Goal: Transaction & Acquisition: Purchase product/service

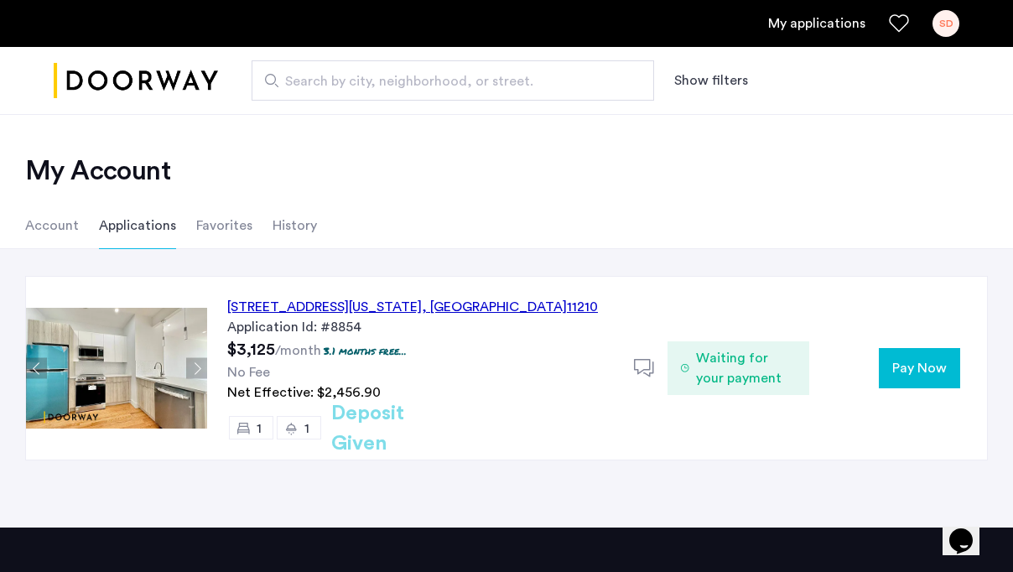
click at [924, 366] on span "Pay Now" at bounding box center [919, 368] width 55 height 20
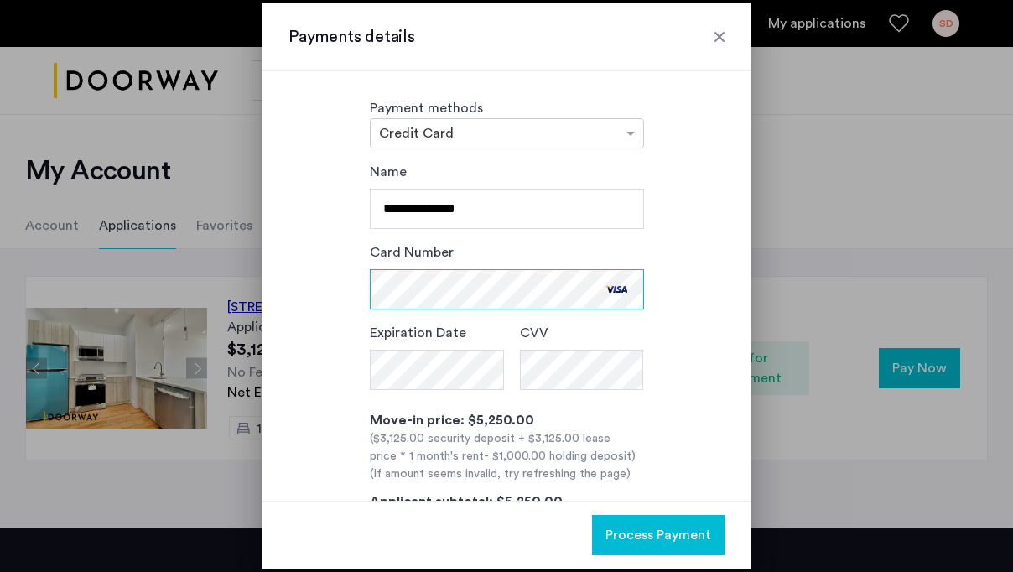
scroll to position [127, 0]
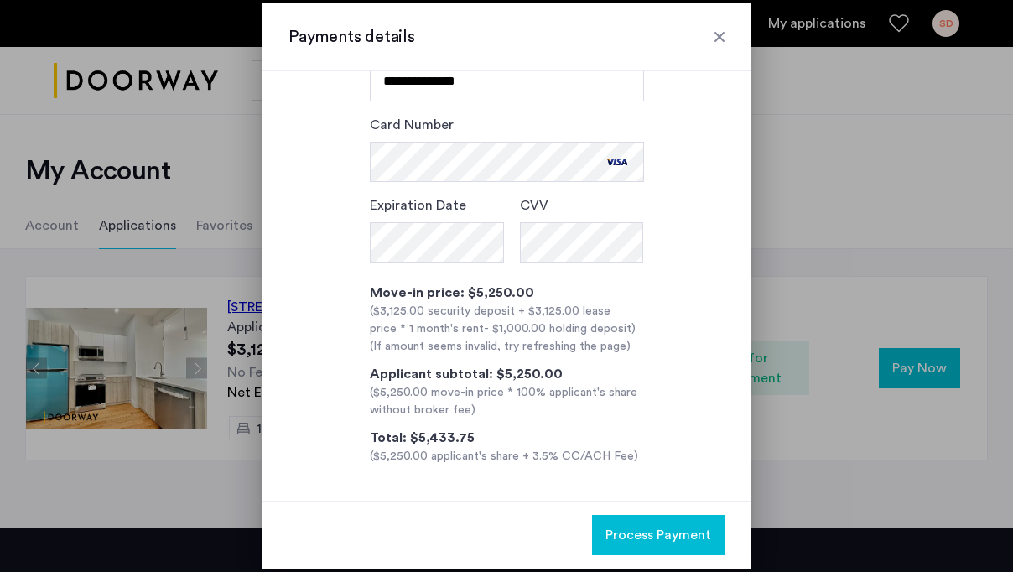
click at [626, 528] on span "Process Payment" at bounding box center [659, 535] width 106 height 20
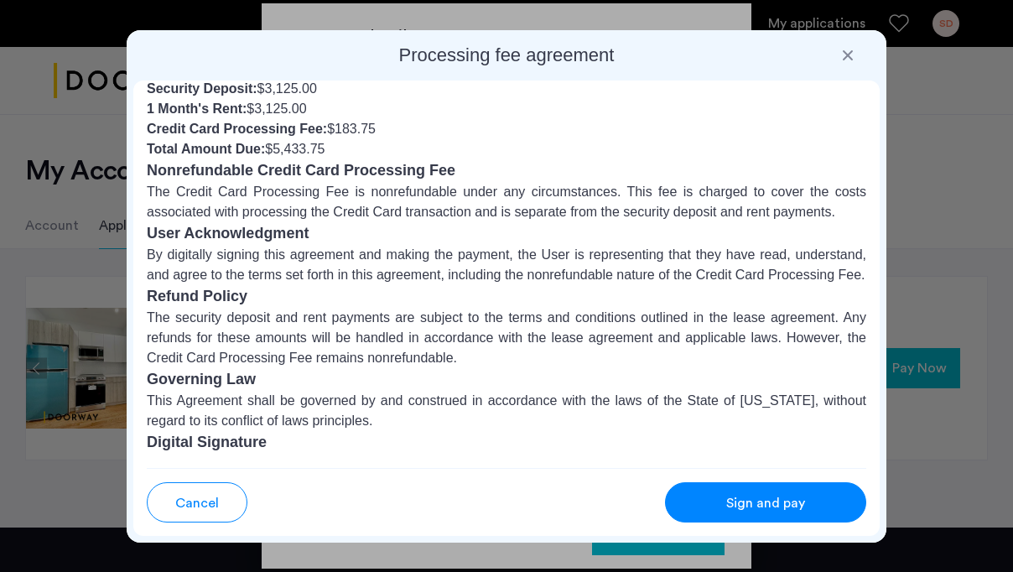
scroll to position [144, 0]
click at [755, 505] on span "Sign and pay" at bounding box center [765, 503] width 79 height 20
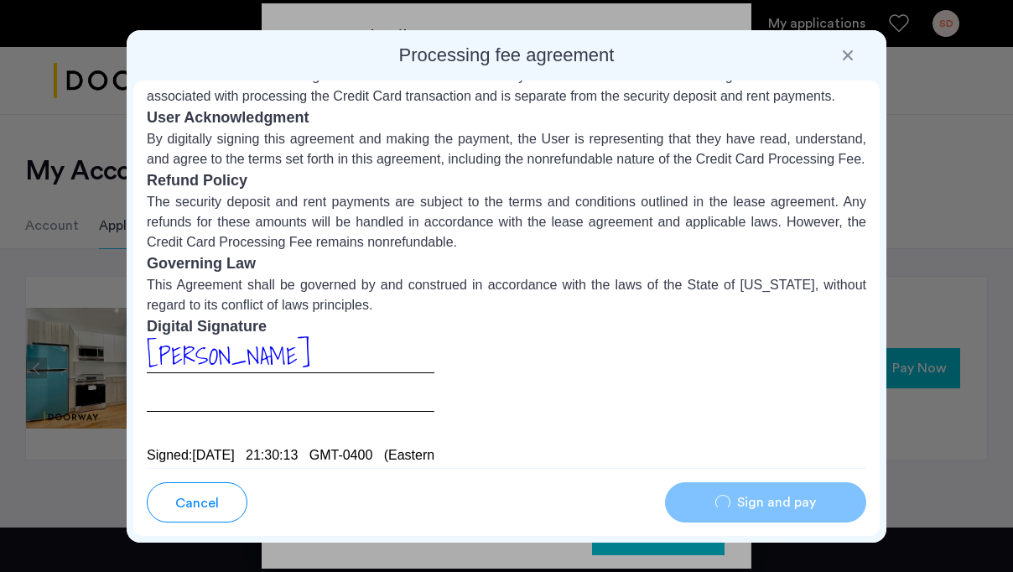
scroll to position [290, 0]
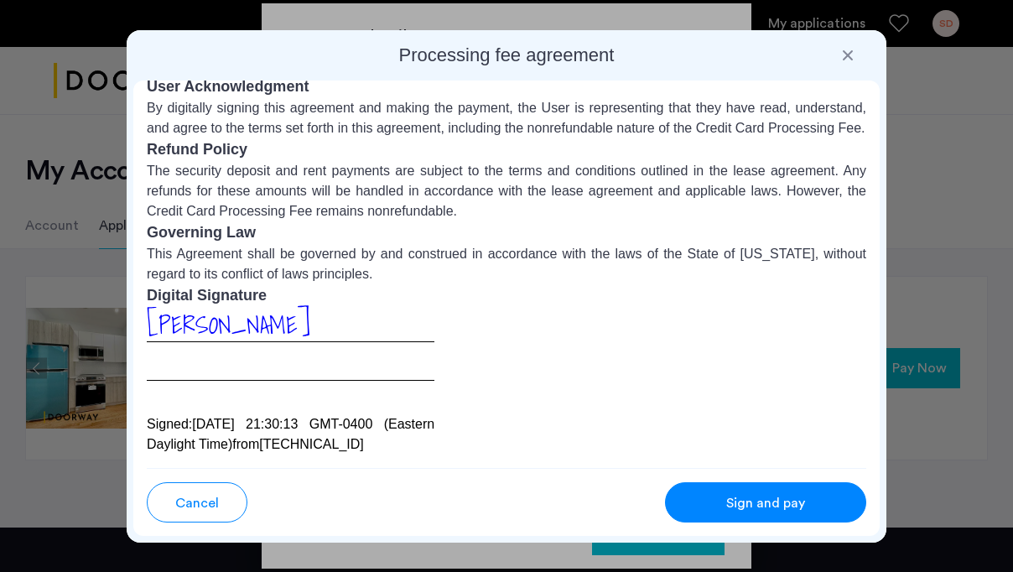
click at [787, 502] on span "Sign and pay" at bounding box center [765, 503] width 79 height 20
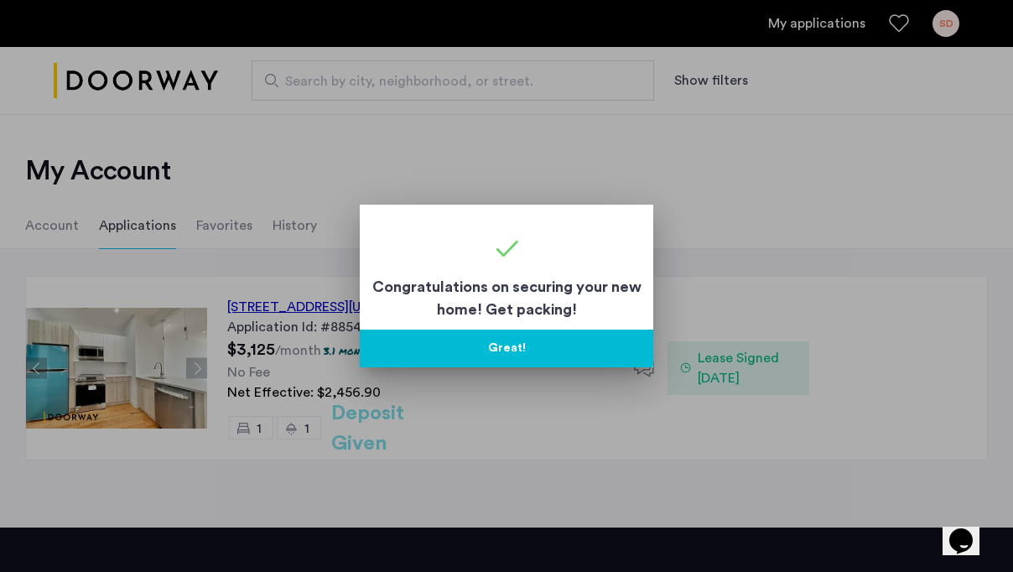
click at [524, 352] on button "Great!" at bounding box center [507, 349] width 294 height 38
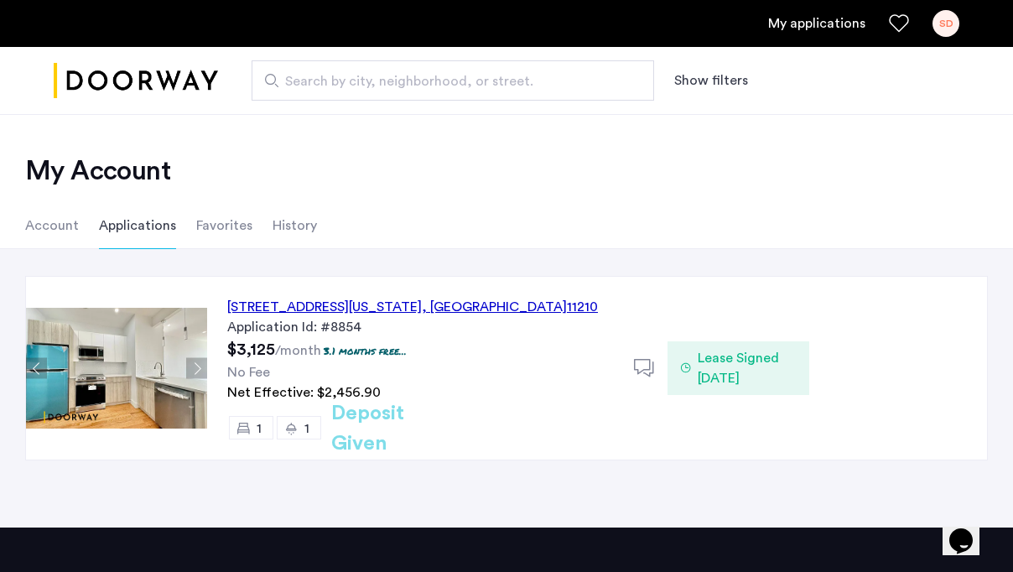
click at [230, 225] on li "Favorites" at bounding box center [224, 225] width 56 height 47
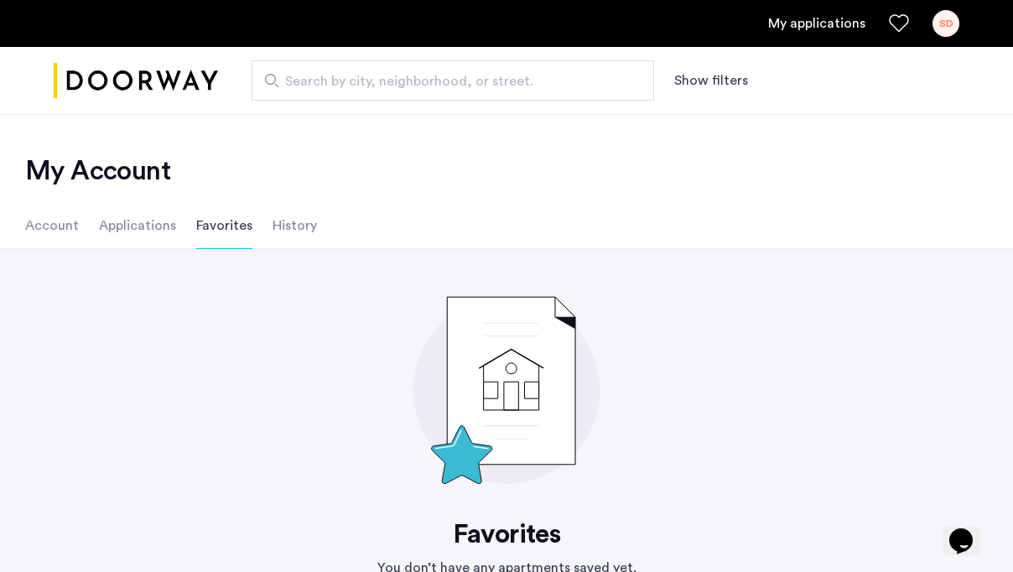
click at [277, 239] on li "History" at bounding box center [295, 225] width 44 height 47
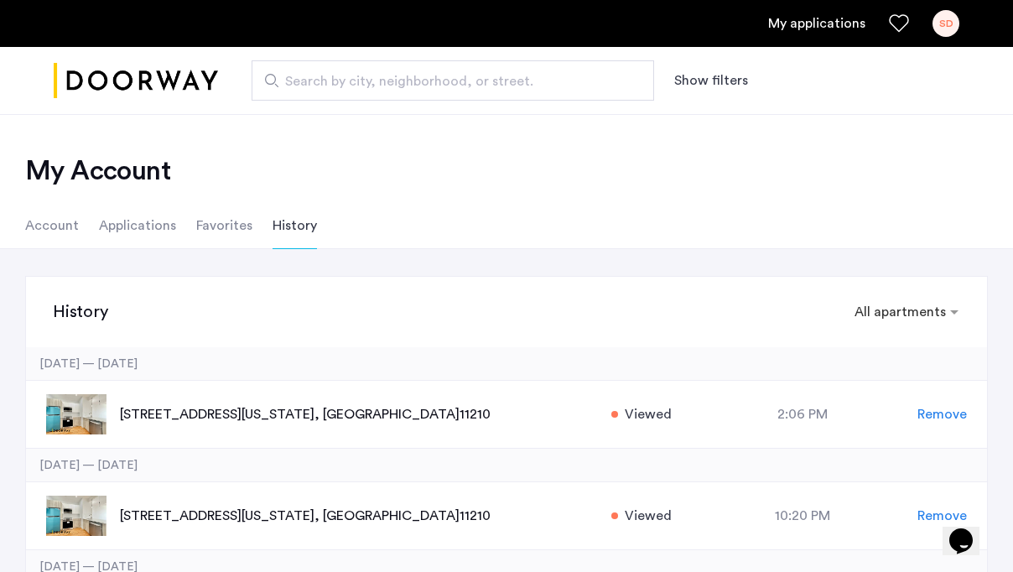
click at [126, 232] on li "Applications" at bounding box center [137, 225] width 77 height 47
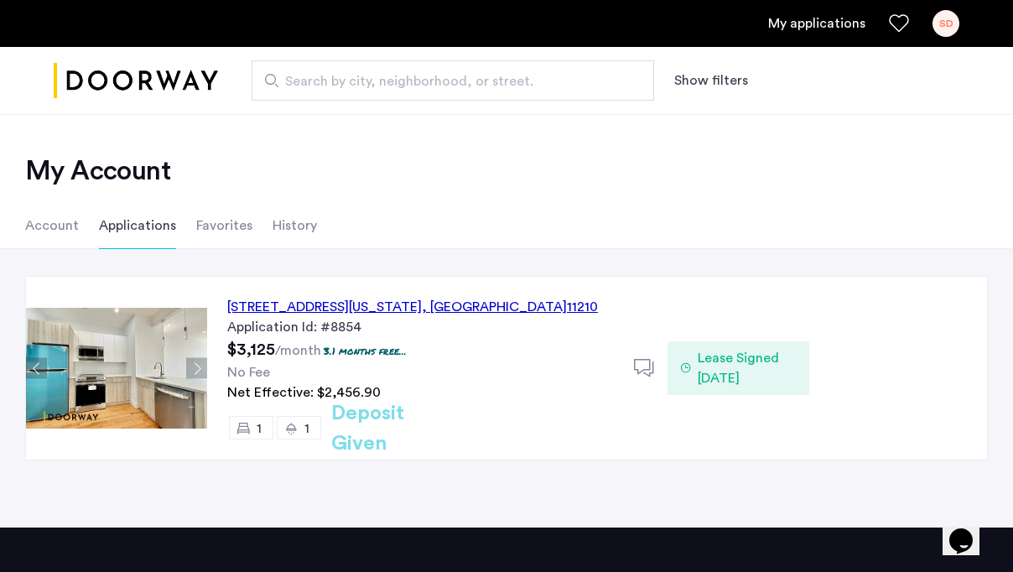
click at [276, 216] on li "History" at bounding box center [295, 225] width 44 height 47
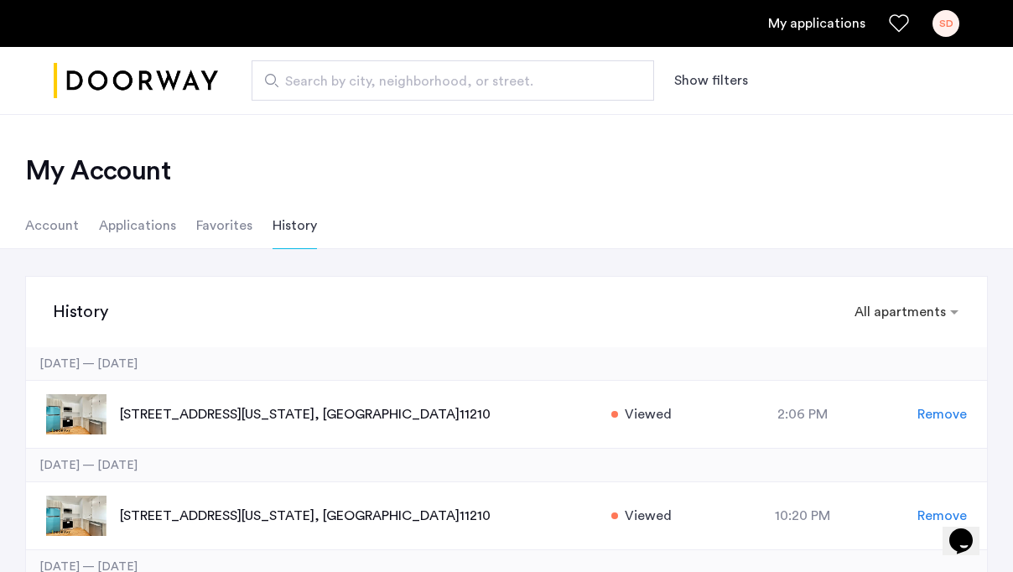
click at [64, 233] on li "Account" at bounding box center [52, 225] width 54 height 47
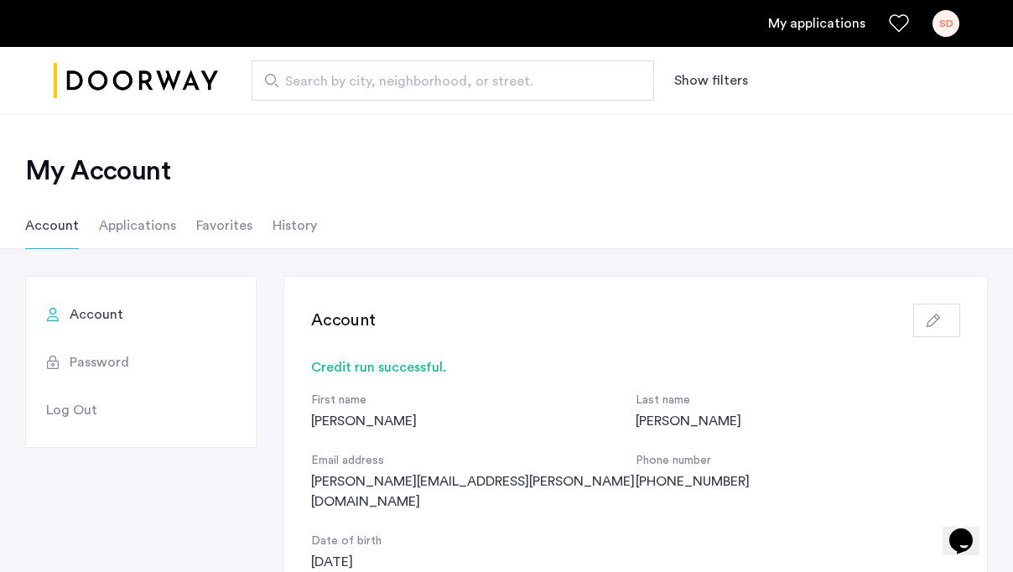
click at [154, 220] on li "Applications" at bounding box center [137, 225] width 77 height 47
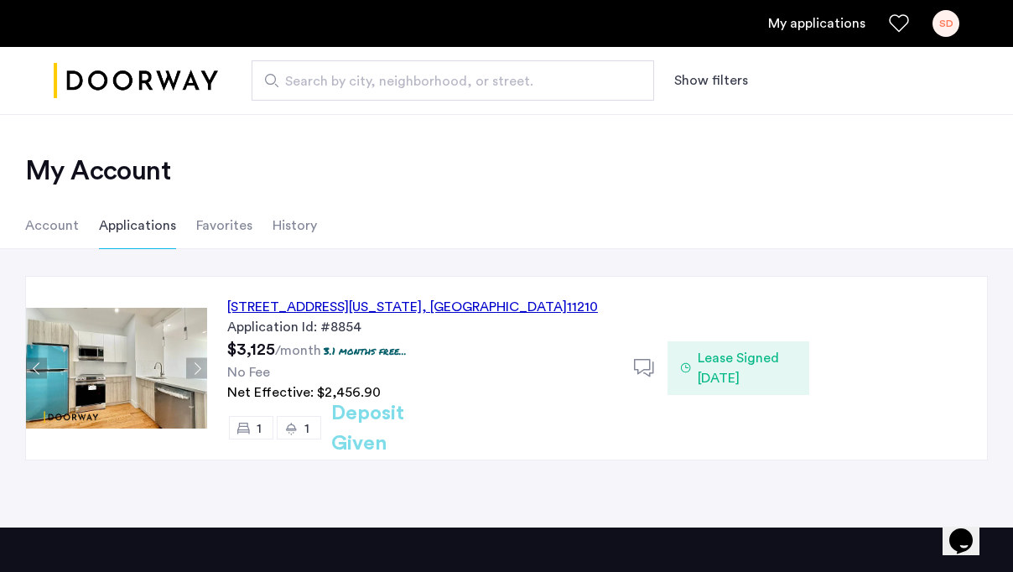
click at [221, 229] on li "Favorites" at bounding box center [224, 225] width 56 height 47
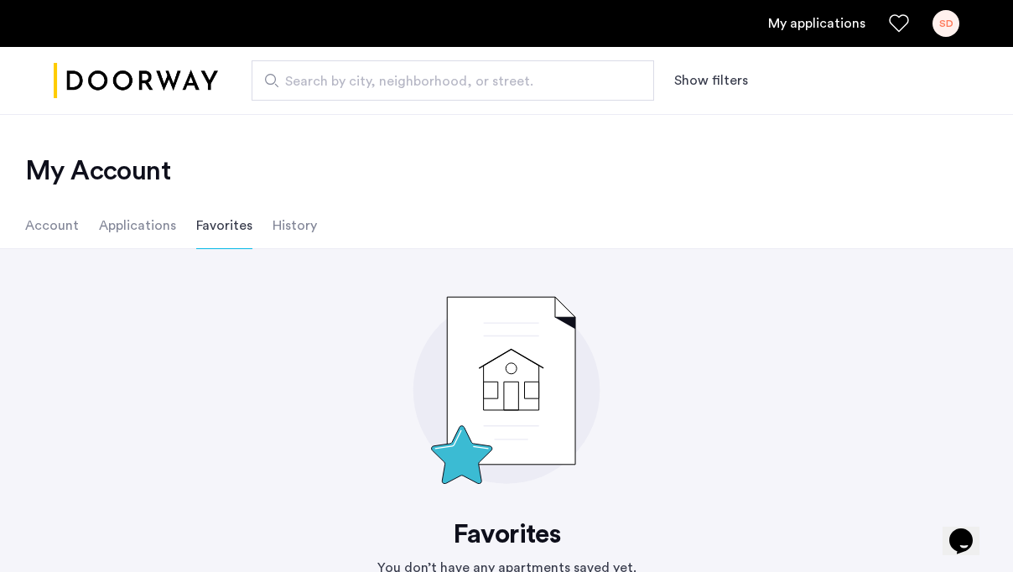
click at [295, 226] on li "History" at bounding box center [295, 225] width 44 height 47
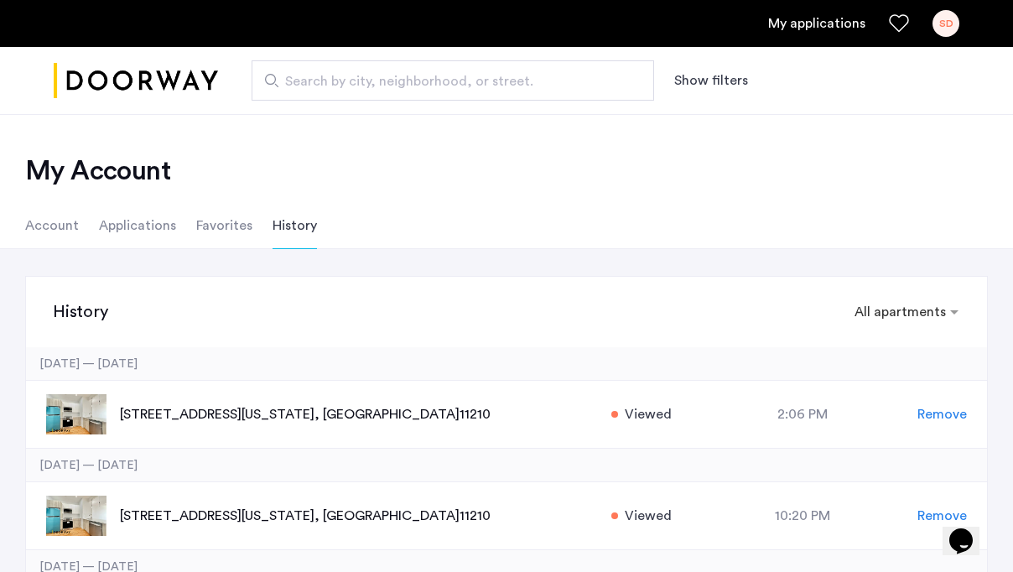
click at [150, 221] on li "Applications" at bounding box center [137, 225] width 77 height 47
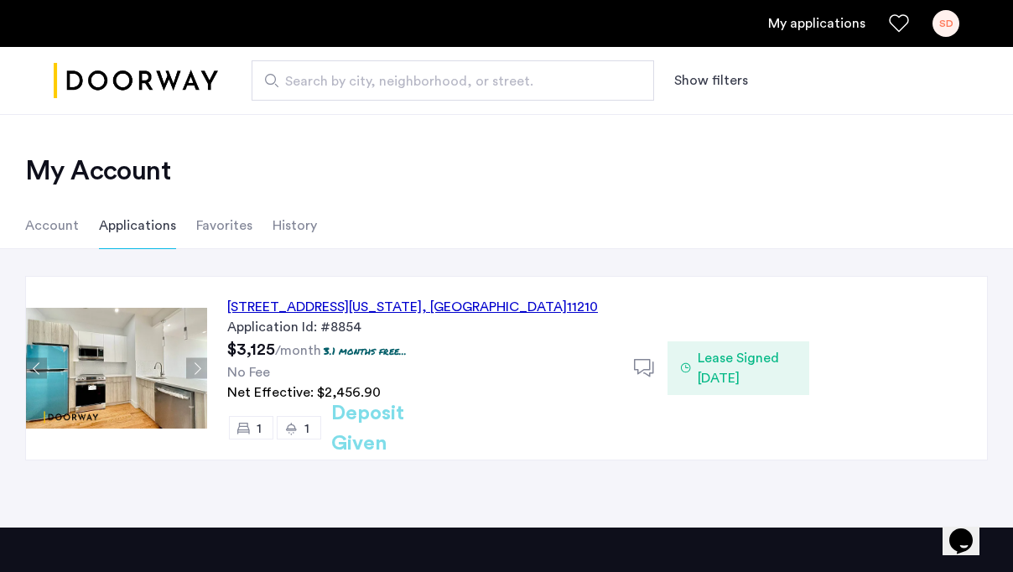
click at [64, 218] on li "Account" at bounding box center [52, 225] width 54 height 47
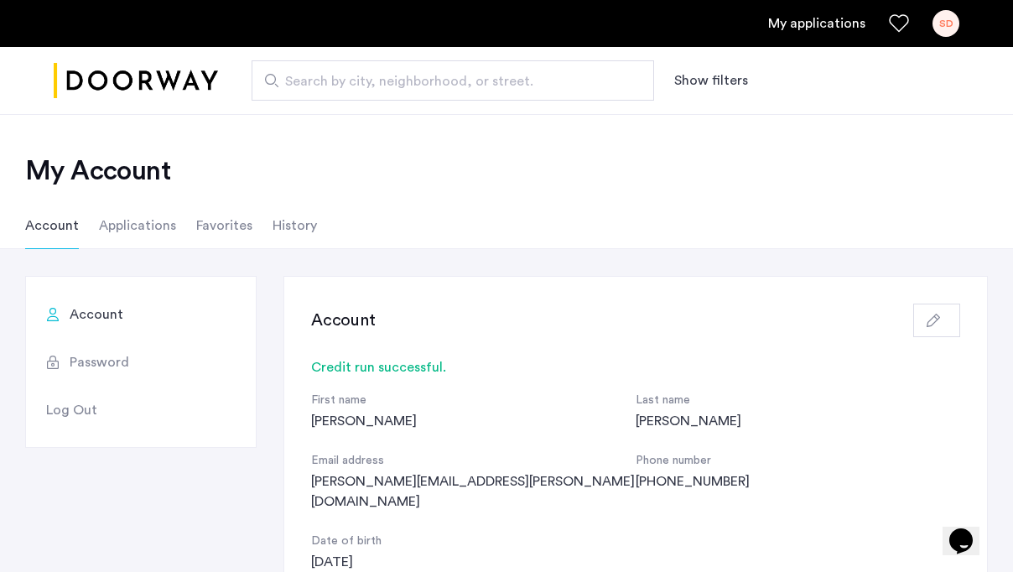
click at [124, 218] on li "Applications" at bounding box center [137, 225] width 77 height 47
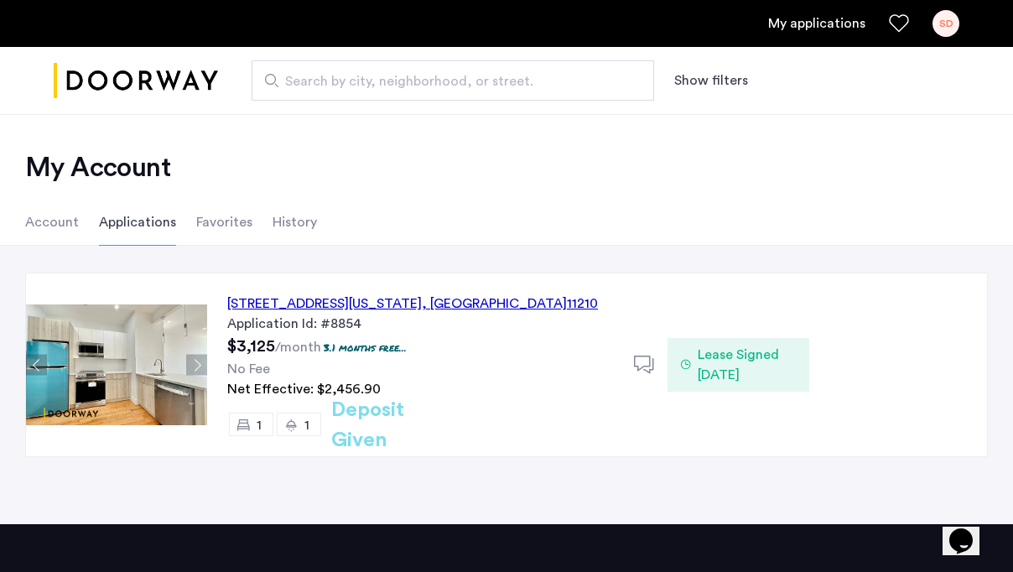
scroll to position [2, 0]
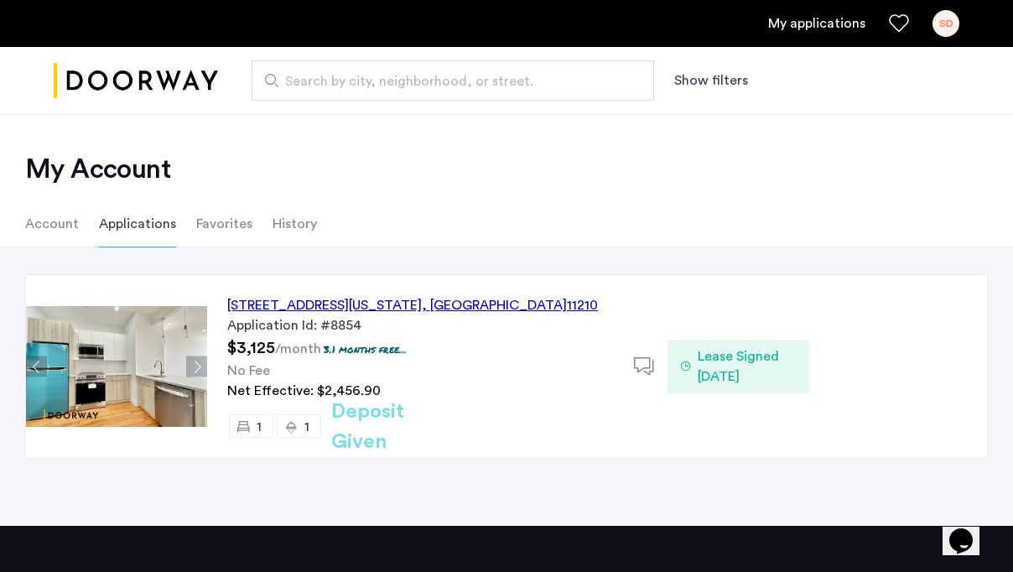
click at [444, 309] on div "1644 New York Avenue, Unit 4E, Brooklyn , NY 11210" at bounding box center [412, 305] width 371 height 20
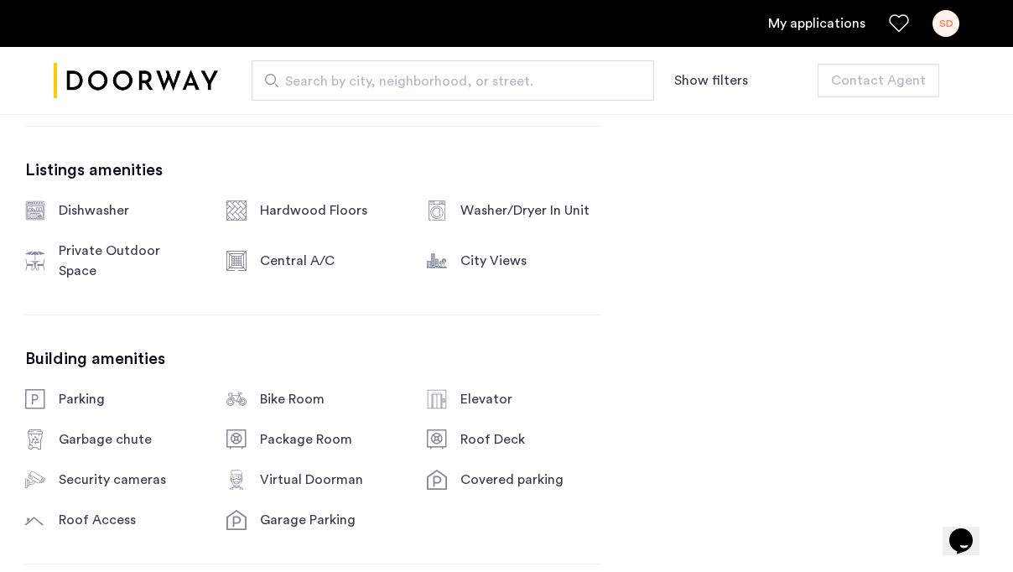
scroll to position [1058, 0]
